Goal: Find specific page/section: Find specific page/section

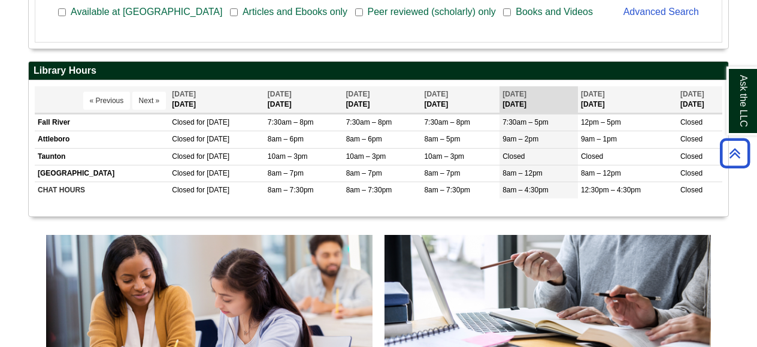
scroll to position [413, 0]
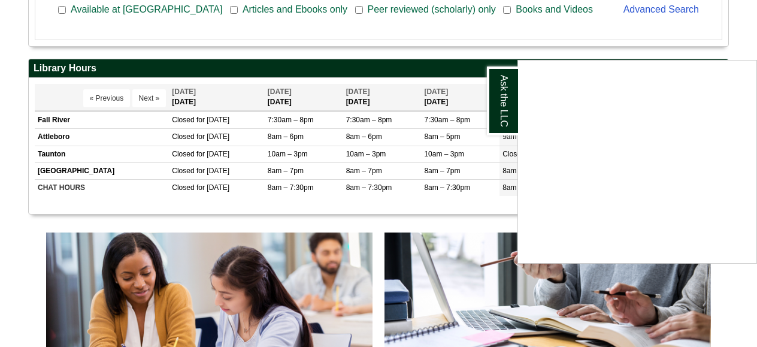
click at [493, 214] on div "Ask the LLC" at bounding box center [378, 173] width 757 height 347
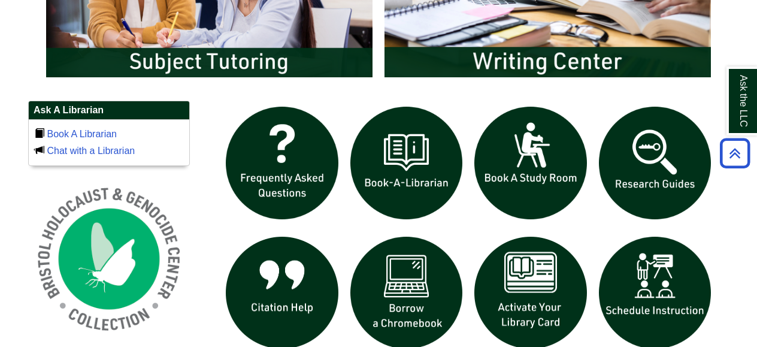
scroll to position [742, 0]
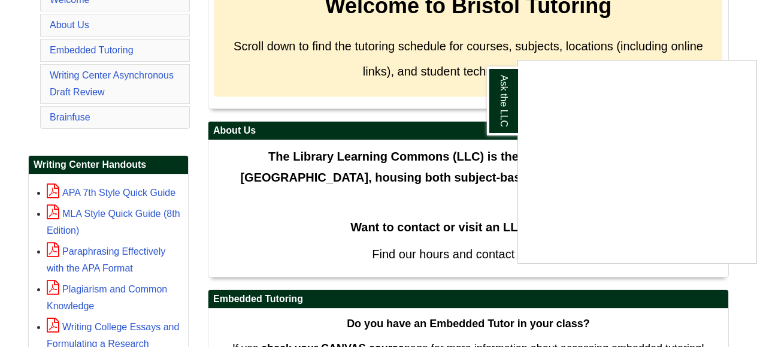
scroll to position [278, 0]
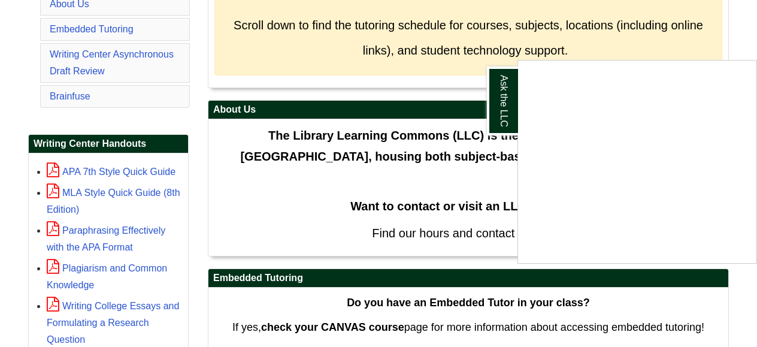
click at [387, 196] on div "Ask the LLC" at bounding box center [378, 173] width 757 height 347
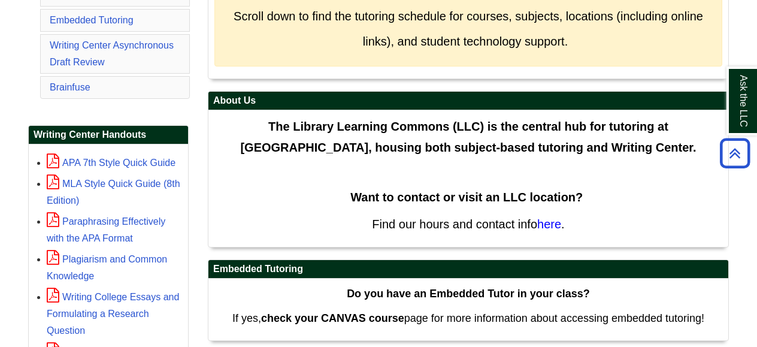
scroll to position [0, 0]
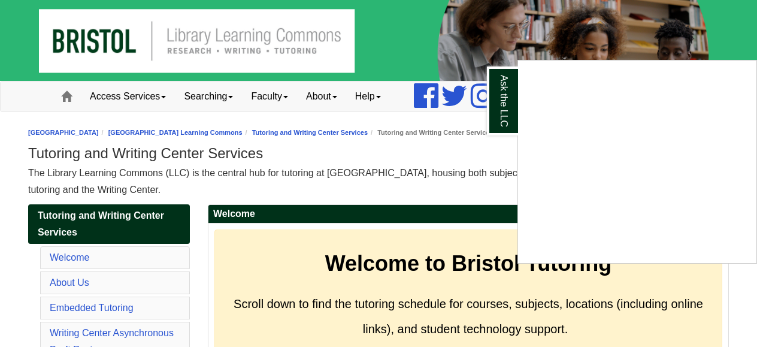
click at [469, 144] on div "Ask the LLC" at bounding box center [378, 173] width 757 height 347
